Goal: Information Seeking & Learning: Compare options

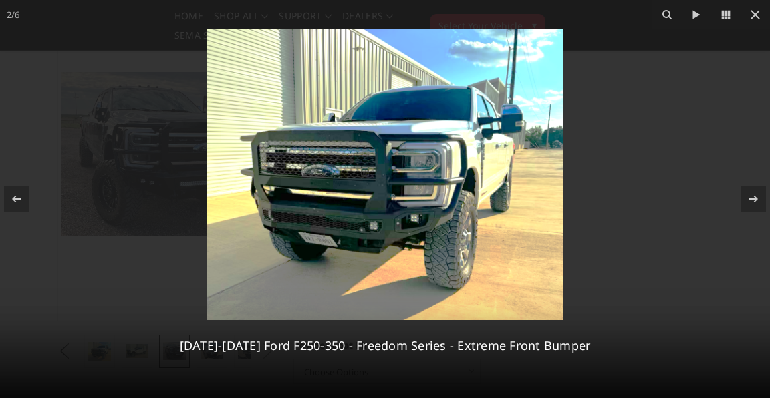
click at [412, 203] on img at bounding box center [385, 174] width 356 height 291
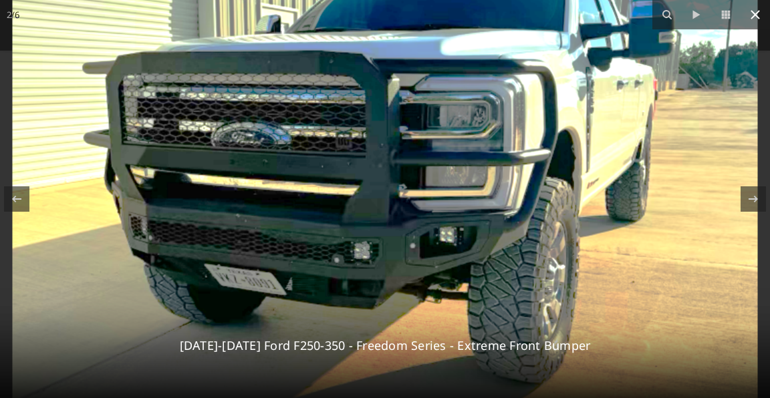
click at [755, 15] on icon at bounding box center [755, 14] width 9 height 9
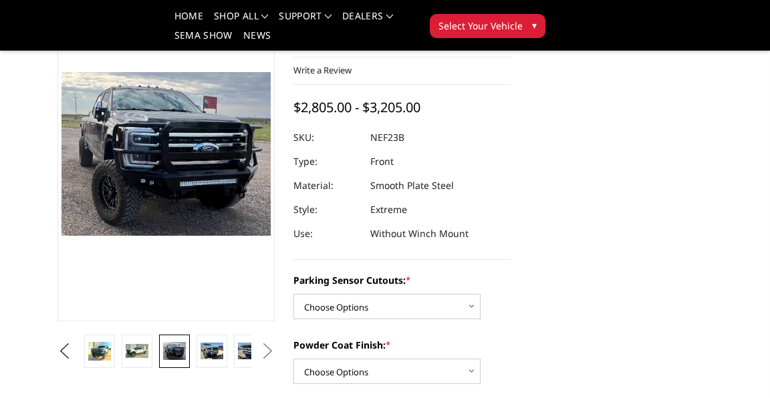
scroll to position [96, 0]
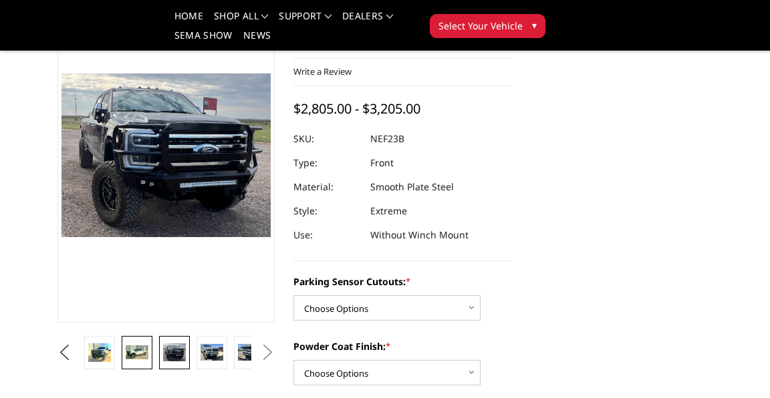
click at [148, 359] on img at bounding box center [137, 352] width 23 height 13
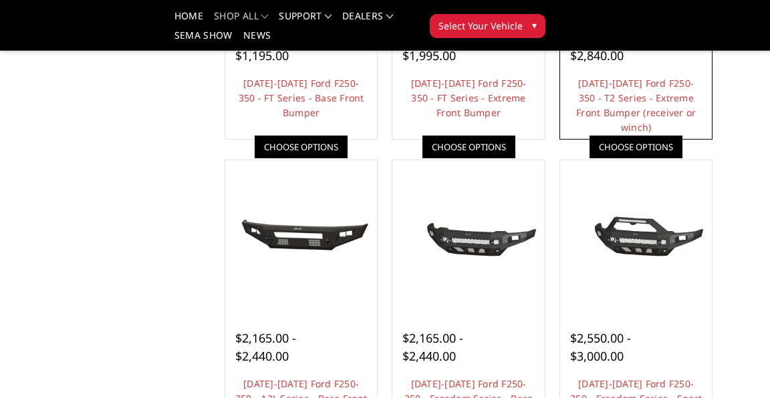
scroll to position [348, 0]
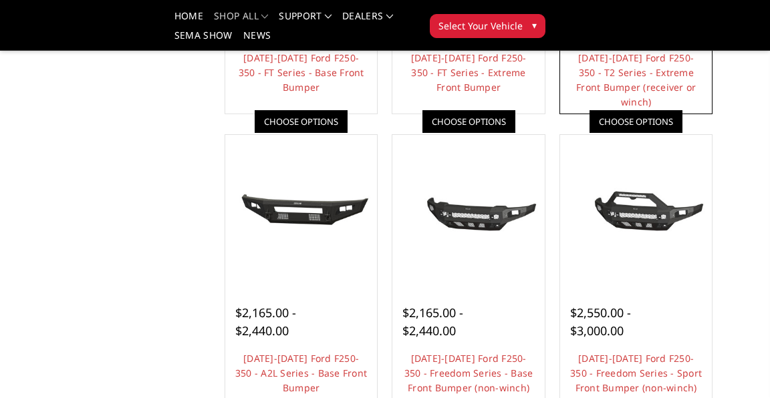
click at [570, 38] on span "$1,910.00 - $2,840.00" at bounding box center [600, 21] width 61 height 34
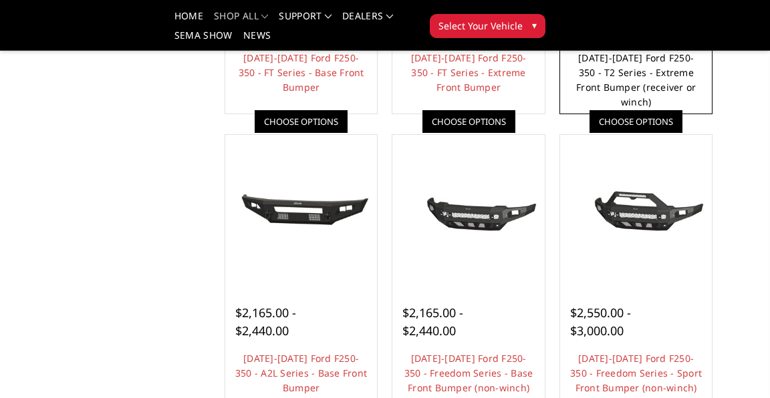
click at [576, 108] on link "2023-2025 Ford F250-350 - T2 Series - Extreme Front Bumper (receiver or winch)" at bounding box center [636, 79] width 120 height 57
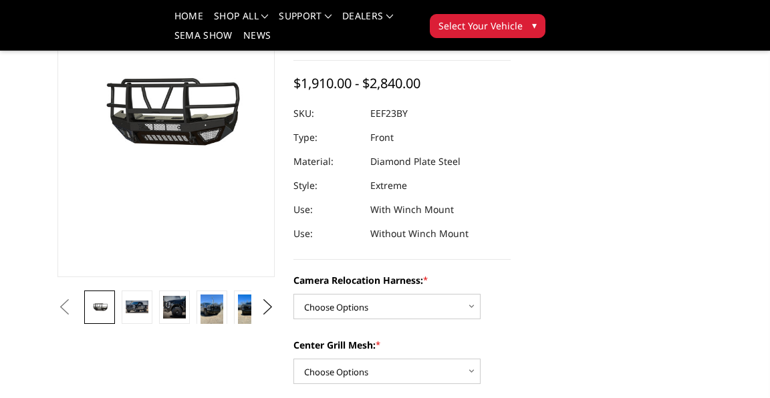
scroll to position [156, 0]
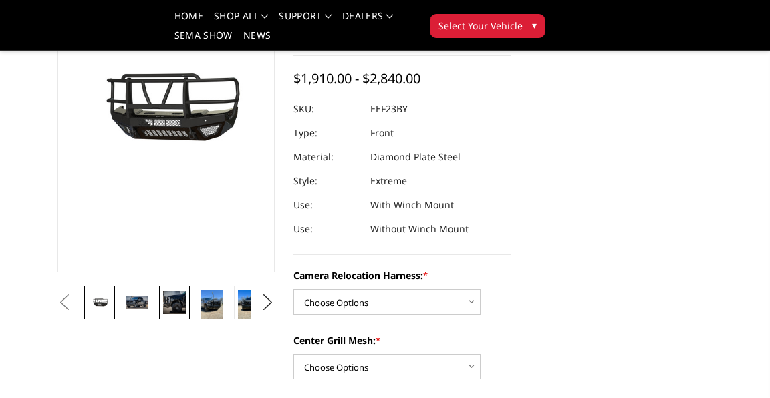
click at [186, 298] on img at bounding box center [174, 302] width 23 height 23
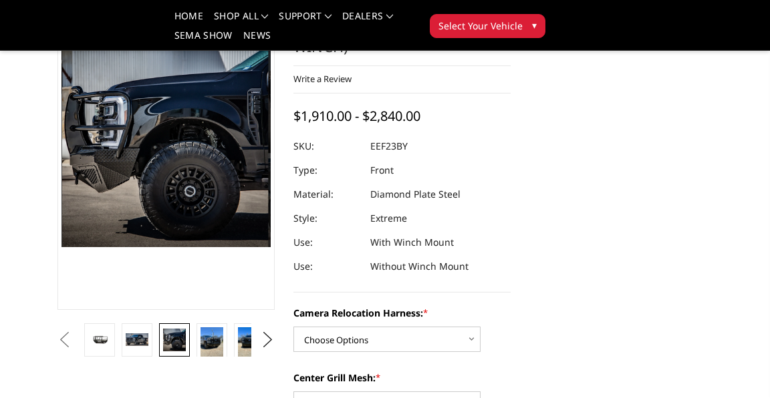
scroll to position [112, 0]
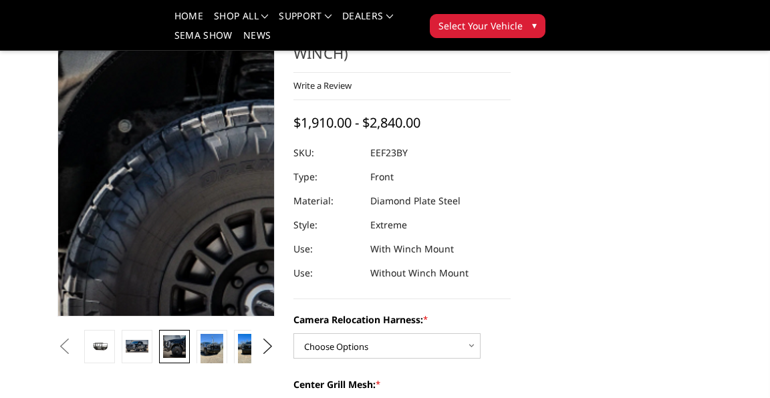
click at [261, 176] on img at bounding box center [170, 108] width 856 height 854
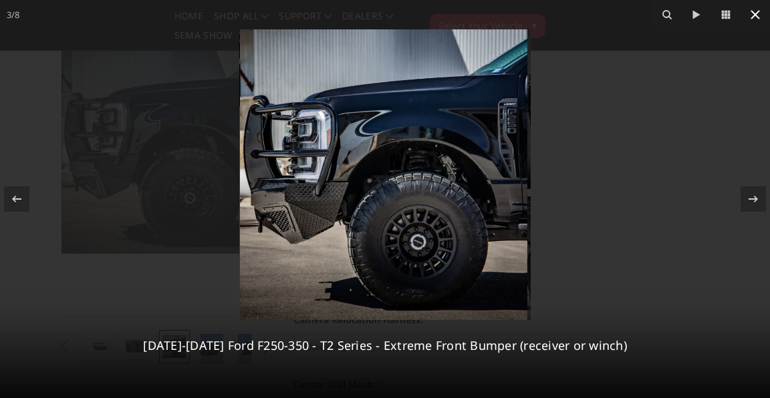
click at [752, 17] on icon at bounding box center [755, 14] width 9 height 9
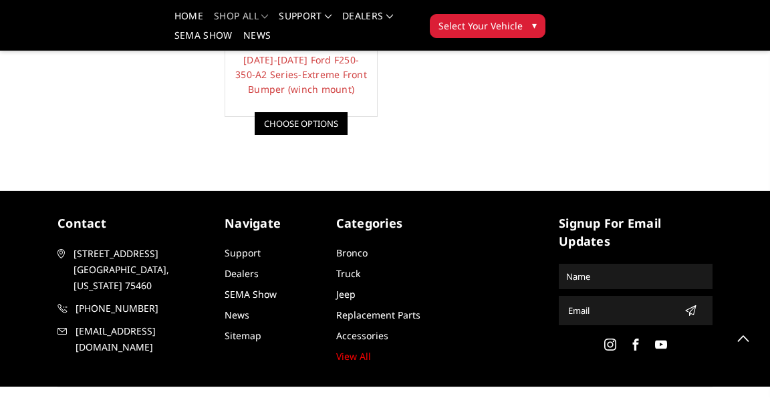
scroll to position [1251, 0]
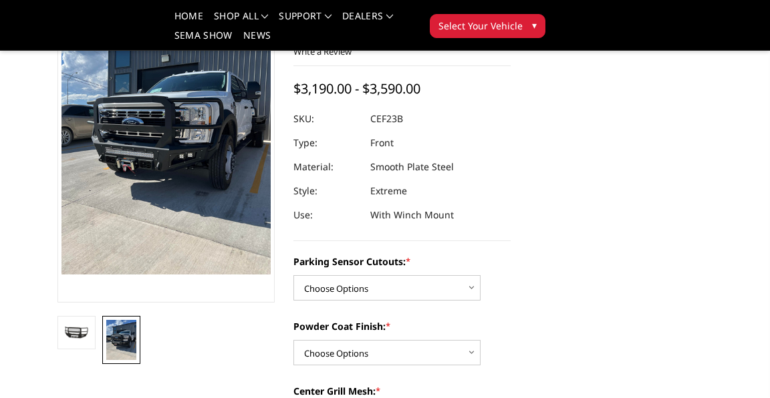
scroll to position [62, 0]
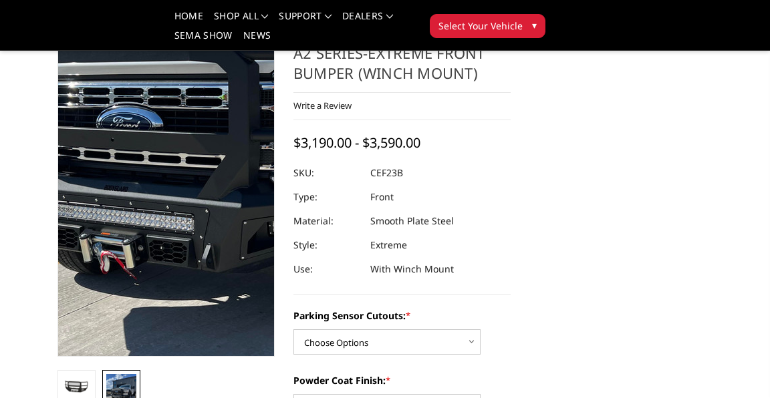
click at [224, 219] on img at bounding box center [232, 162] width 642 height 856
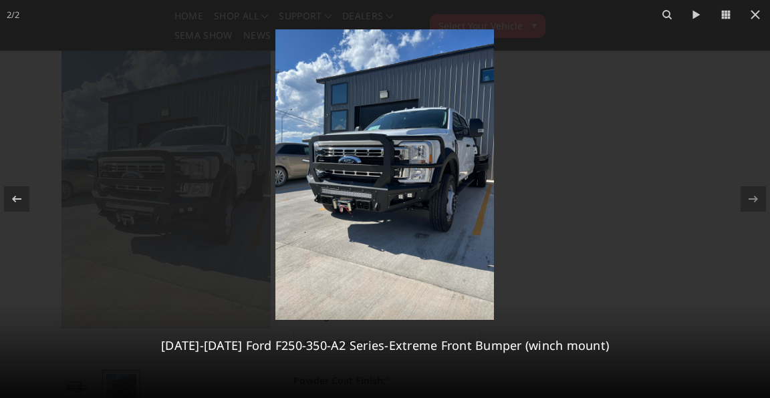
click at [382, 189] on img at bounding box center [384, 174] width 219 height 291
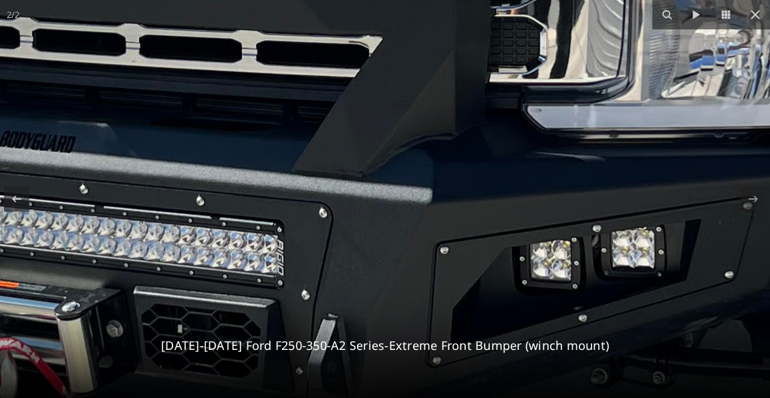
click at [413, 198] on img at bounding box center [403, 57] width 2022 height 2696
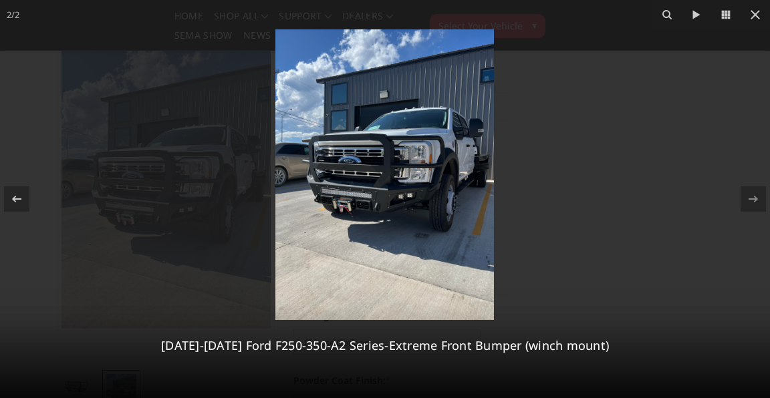
click at [608, 181] on div at bounding box center [385, 199] width 770 height 398
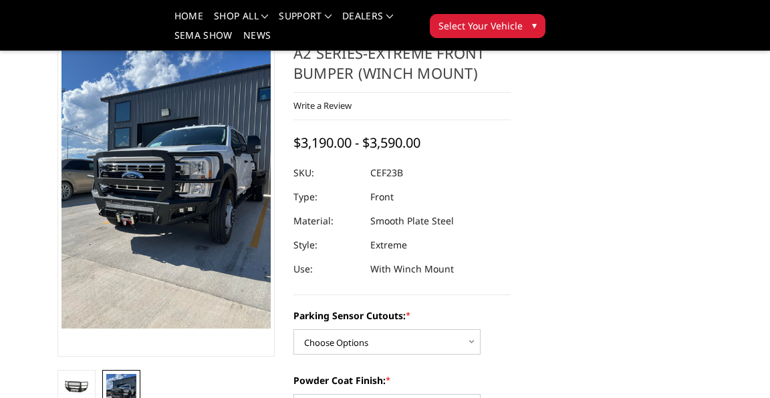
scroll to position [62, 0]
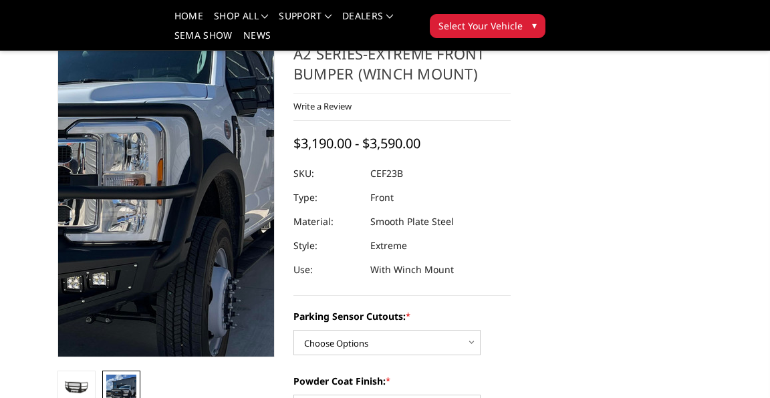
click at [319, 181] on img at bounding box center [26, 219] width 642 height 856
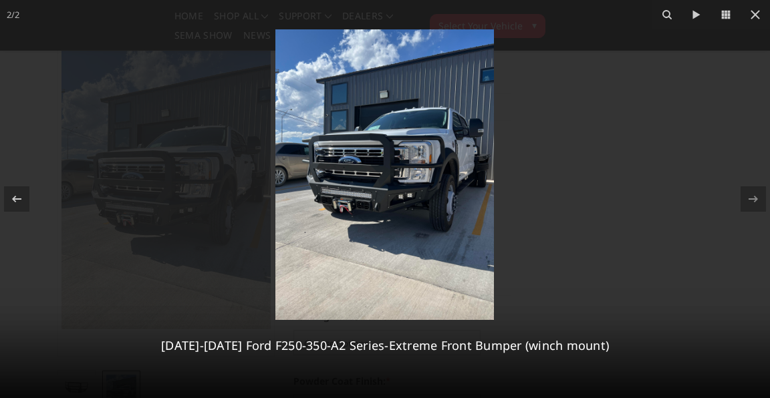
click at [319, 181] on img at bounding box center [384, 174] width 219 height 291
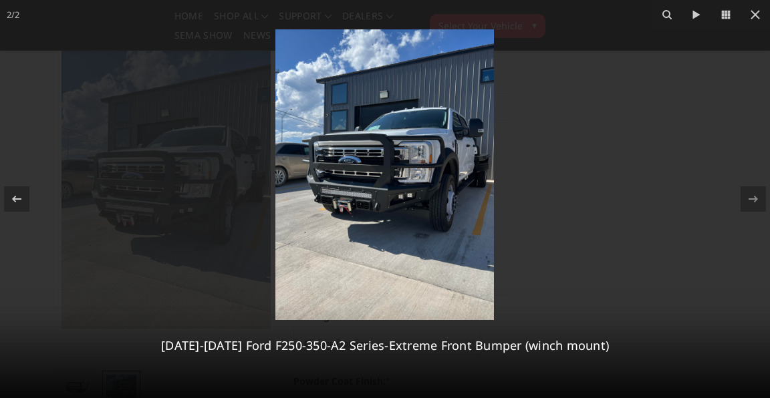
click at [53, 177] on div at bounding box center [385, 199] width 770 height 398
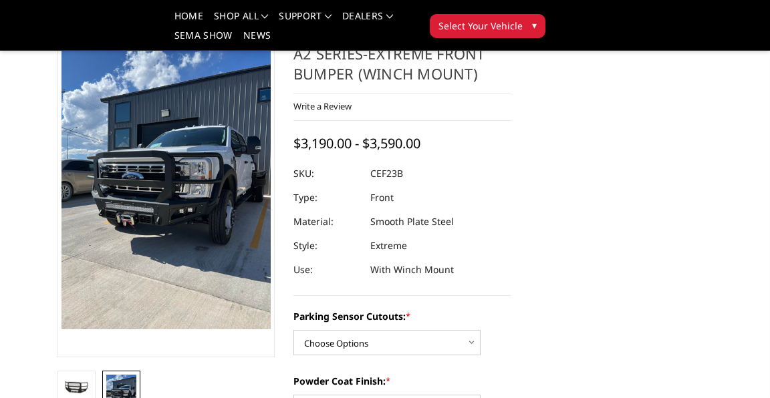
scroll to position [33, 0]
